Goal: Task Accomplishment & Management: Manage account settings

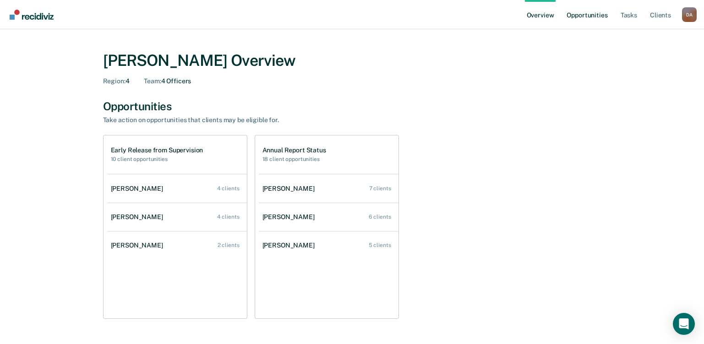
click at [590, 12] on link "Opportunities" at bounding box center [587, 14] width 44 height 29
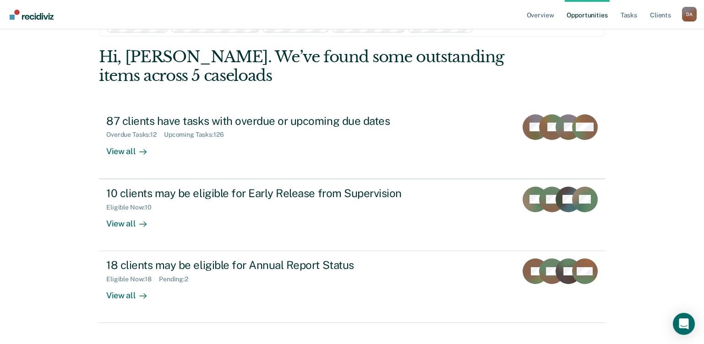
scroll to position [45, 0]
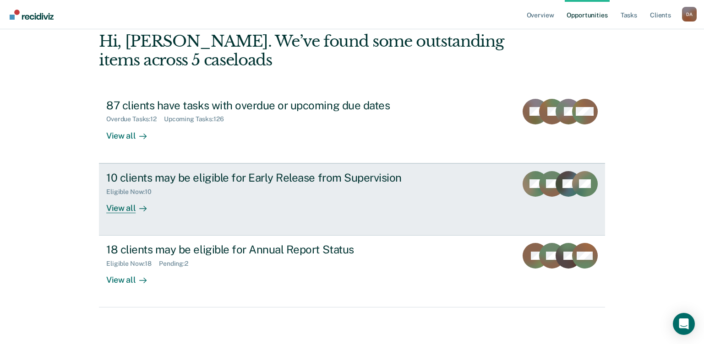
click at [116, 208] on div "View all" at bounding box center [131, 205] width 51 height 18
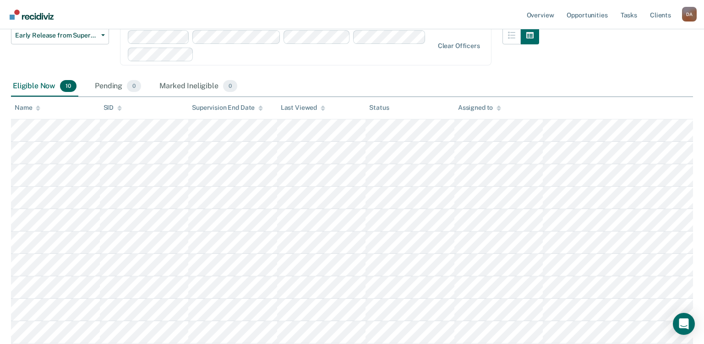
scroll to position [92, 0]
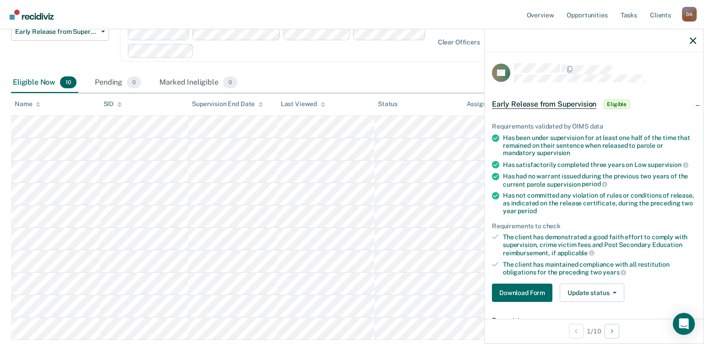
click at [435, 82] on div "Eligible Now 10 Pending 0 Marked Ineligible 0" at bounding box center [352, 83] width 682 height 21
click at [594, 291] on button "Update status" at bounding box center [592, 293] width 65 height 18
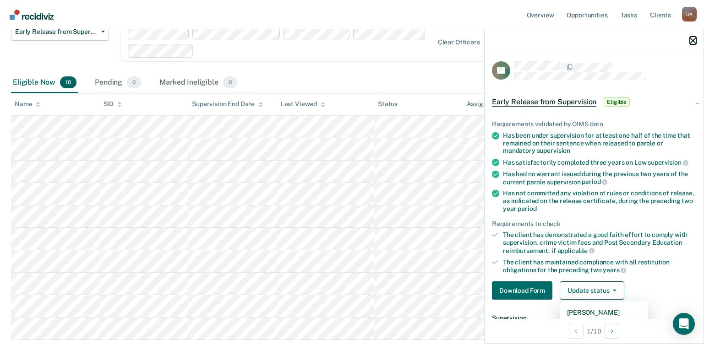
click at [690, 39] on icon "button" at bounding box center [693, 41] width 6 height 6
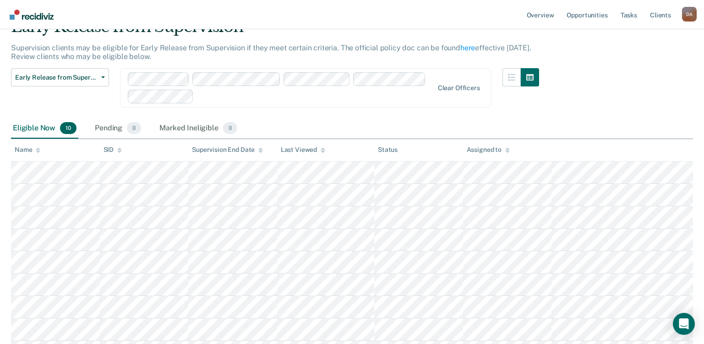
scroll to position [0, 0]
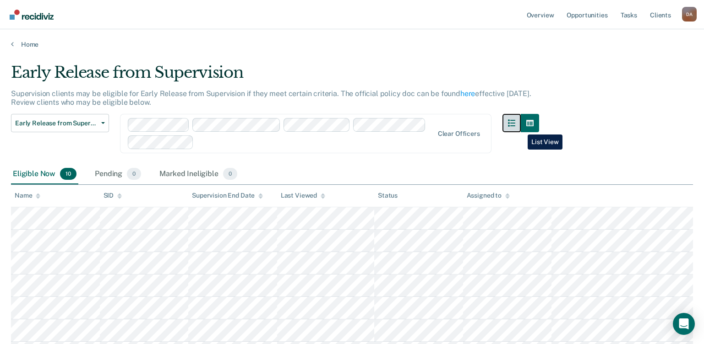
click at [521, 128] on button "button" at bounding box center [511, 123] width 18 height 18
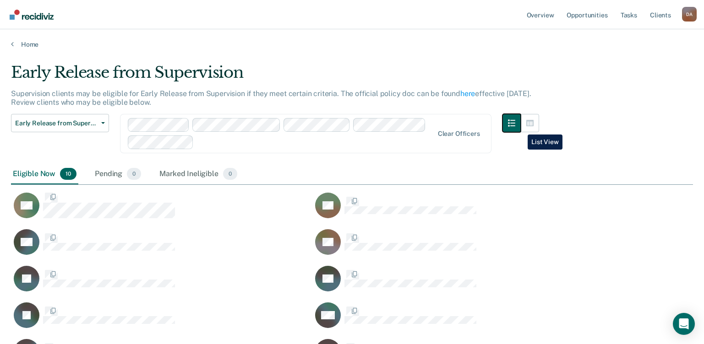
scroll to position [302, 675]
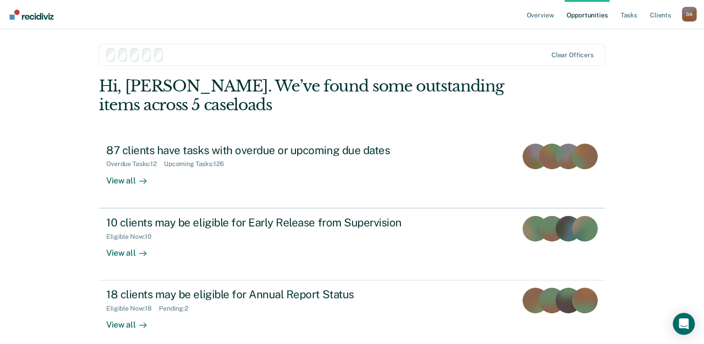
scroll to position [45, 0]
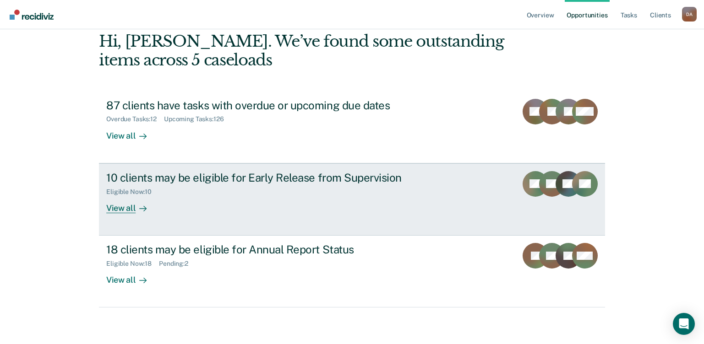
click at [131, 204] on div "View all" at bounding box center [131, 205] width 51 height 18
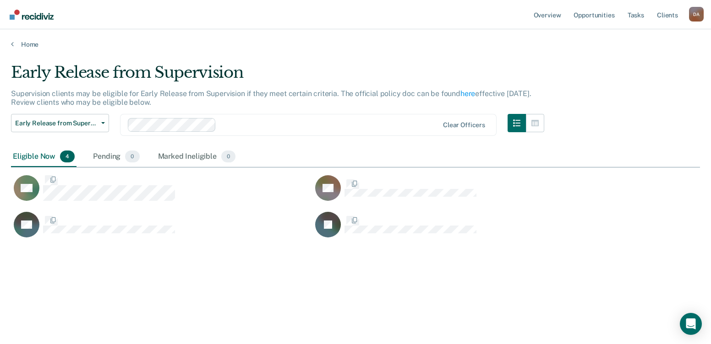
scroll to position [206, 682]
click at [163, 294] on div "Early Release from Supervision Supervision clients may be eligible for Early Re…" at bounding box center [355, 184] width 689 height 242
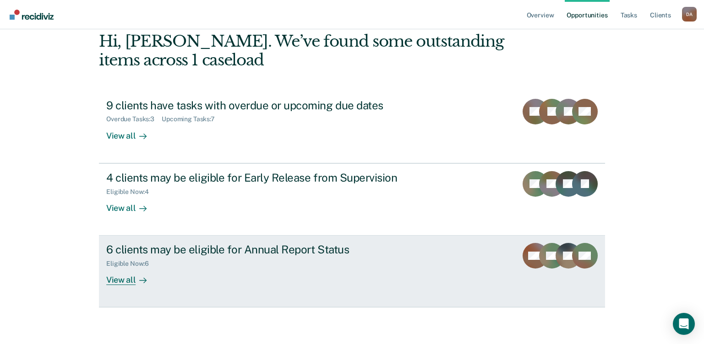
click at [112, 281] on div "View all" at bounding box center [131, 277] width 51 height 18
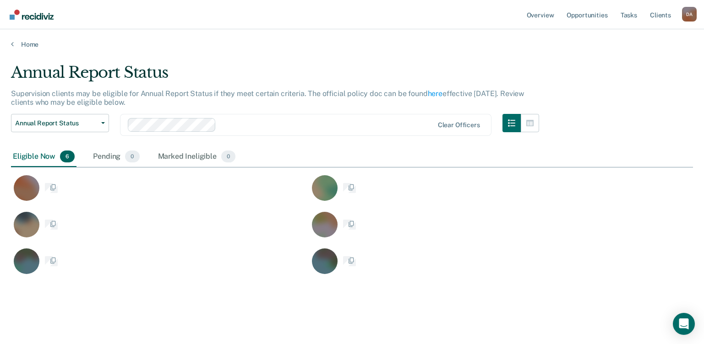
scroll to position [212, 675]
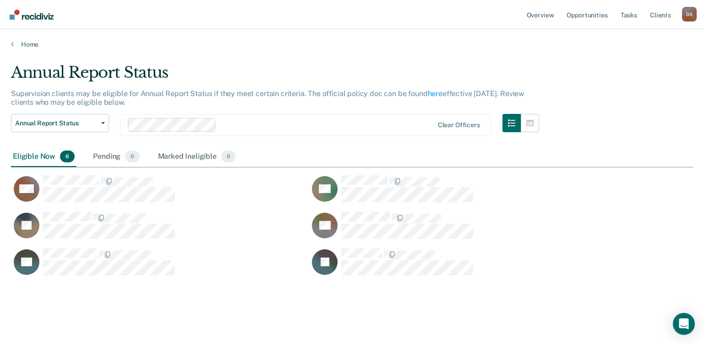
click at [113, 315] on main "Annual Report Status Supervision clients may be eligible for Annual Report Stat…" at bounding box center [352, 198] width 704 height 299
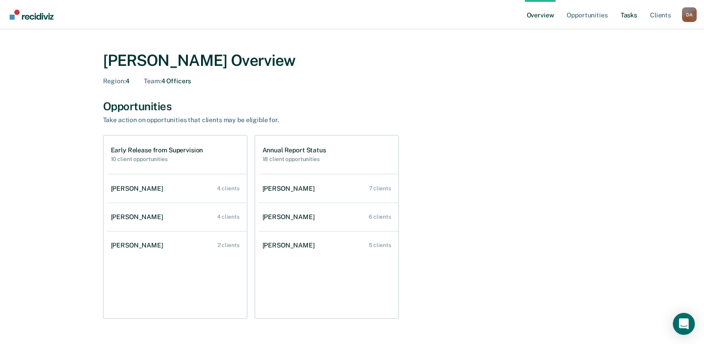
click at [624, 12] on link "Tasks" at bounding box center [629, 14] width 20 height 29
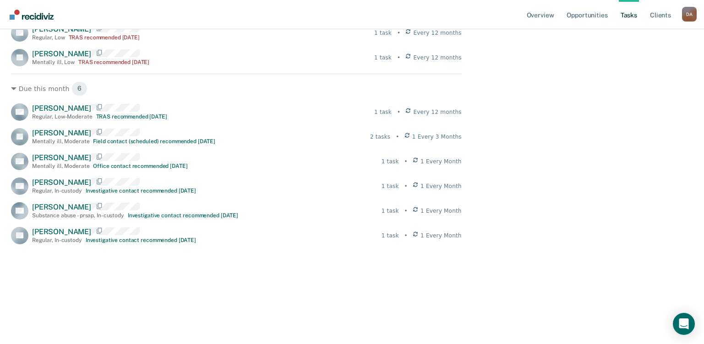
scroll to position [224, 0]
